Goal: Navigation & Orientation: Go to known website

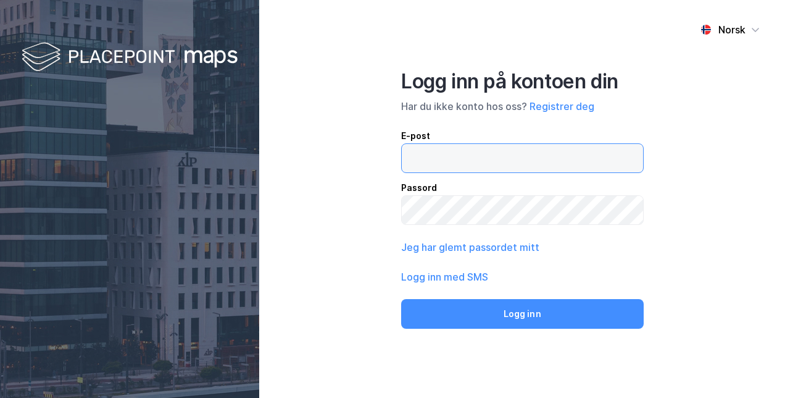
click at [454, 146] on input "email" at bounding box center [522, 158] width 241 height 28
click at [468, 160] on input "[PERSON_NAME]" at bounding box center [522, 158] width 241 height 28
type input "[PERSON_NAME][EMAIL_ADDRESS][PERSON_NAME][DOMAIN_NAME]"
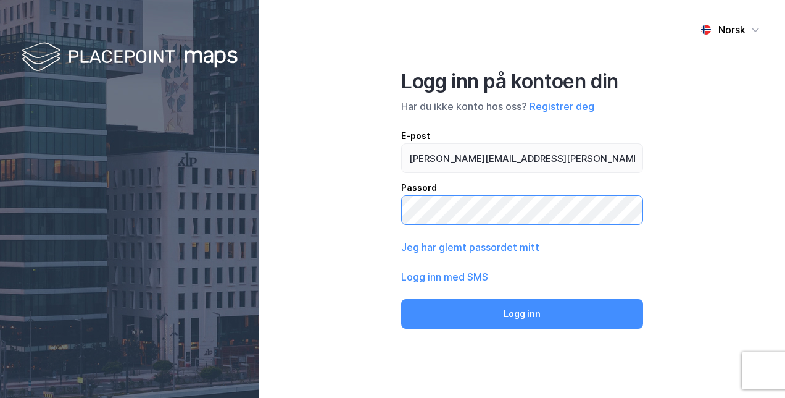
click at [401, 299] on button "Logg inn" at bounding box center [522, 314] width 242 height 30
